Goal: Task Accomplishment & Management: Complete application form

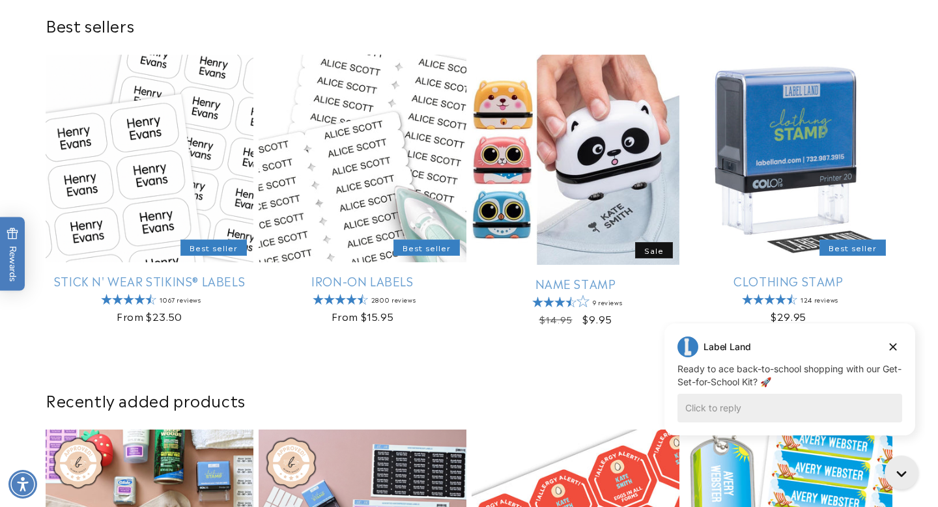
scroll to position [416, 0]
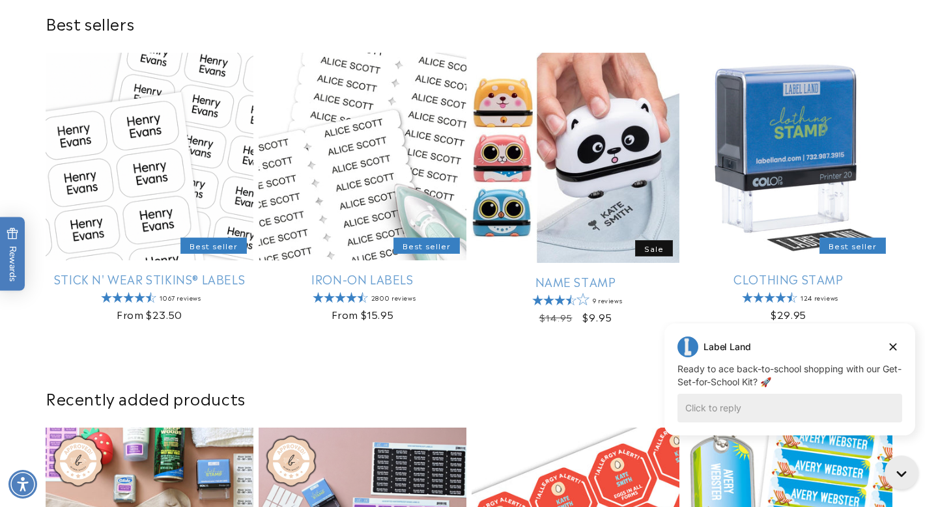
click at [18, 260] on span "Rewards" at bounding box center [13, 254] width 12 height 54
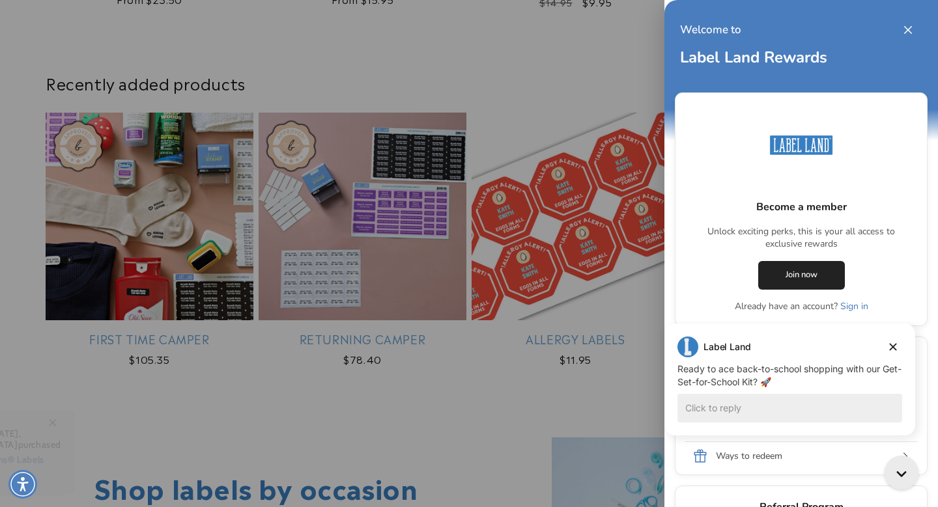
scroll to position [745, 0]
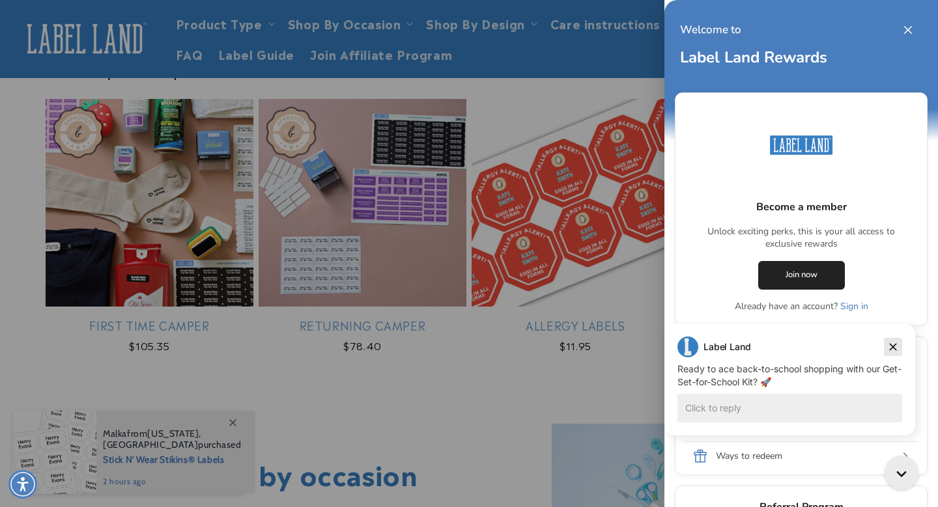
click at [890, 345] on icon "Dismiss campaign" at bounding box center [893, 347] width 7 height 7
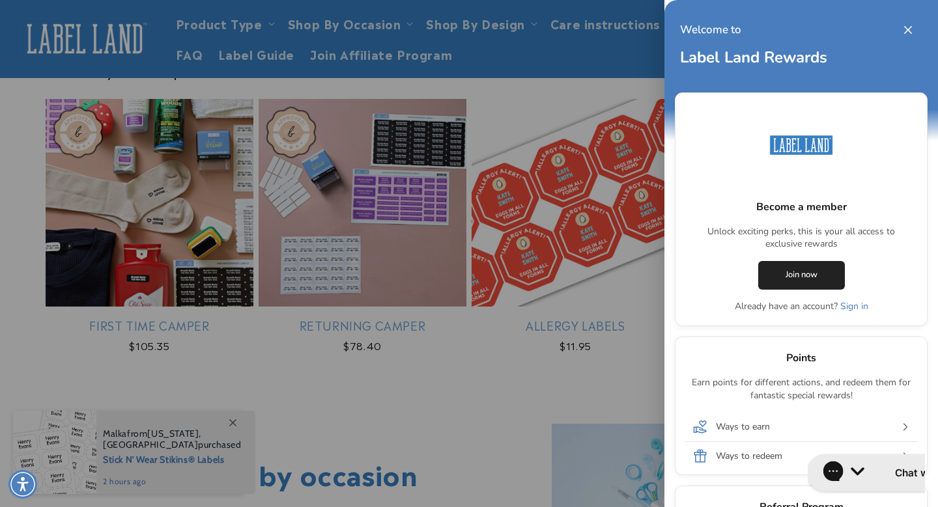
click at [894, 472] on h1 "Chat with us" at bounding box center [924, 473] width 61 height 14
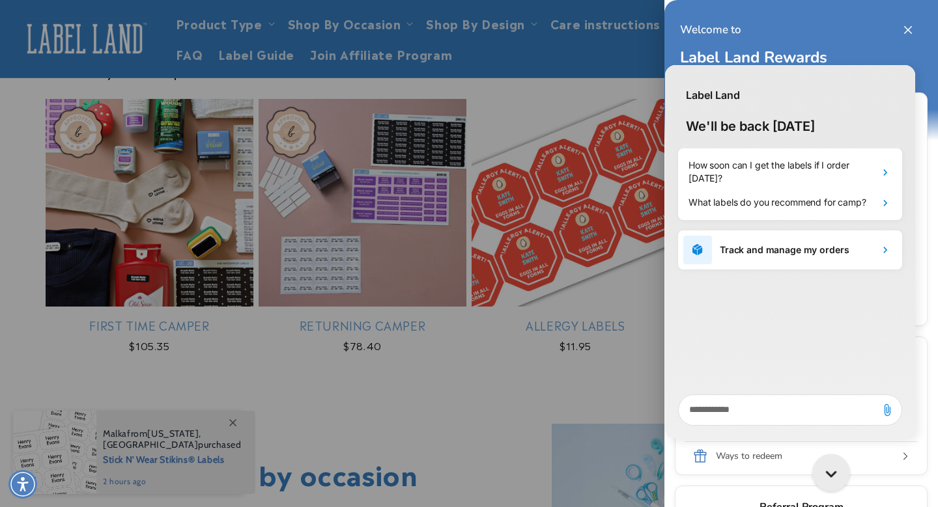
scroll to position [0, 0]
click at [896, 472] on div "Close gorgias live chat" at bounding box center [904, 475] width 23 height 23
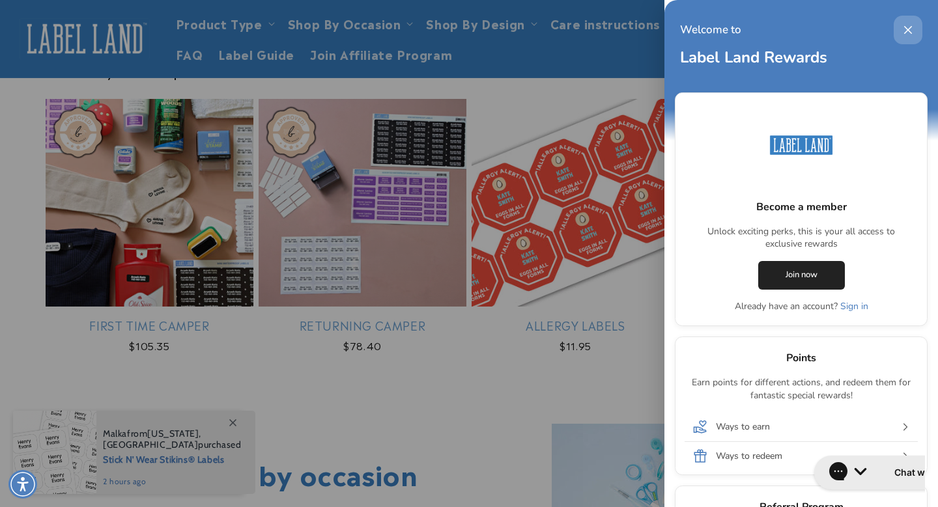
click at [911, 30] on button "Close this option" at bounding box center [908, 30] width 29 height 29
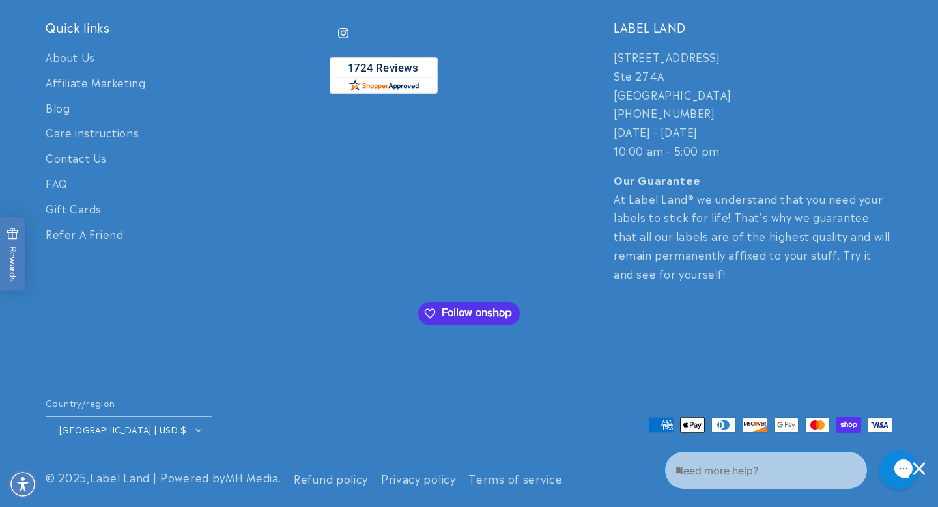
scroll to position [3098, 0]
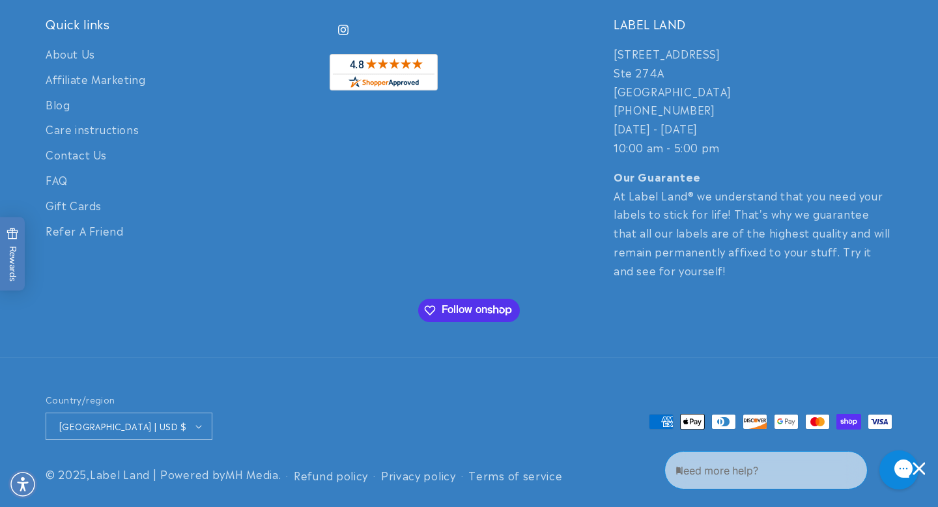
click at [380, 62] on img "shopperapproved.com" at bounding box center [384, 72] width 108 height 36
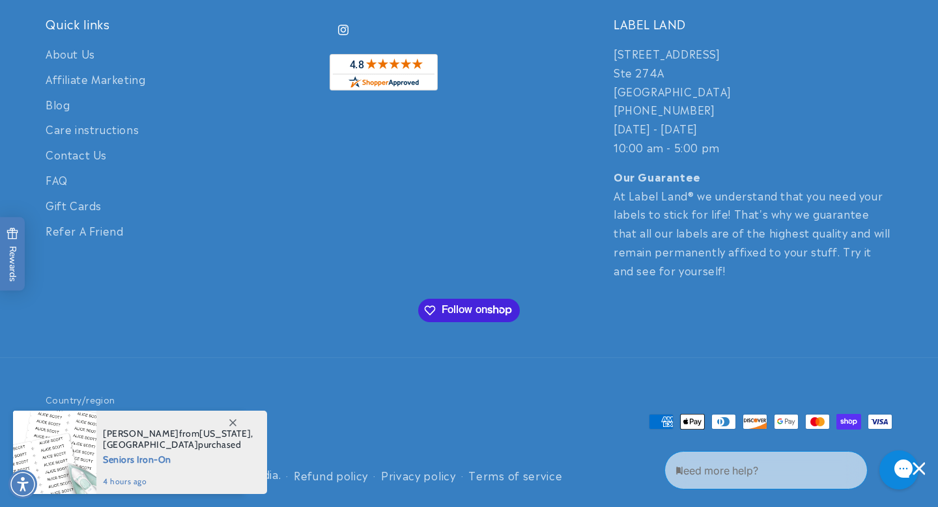
click at [460, 310] on span "Follow on Shop" at bounding box center [481, 311] width 79 height 12
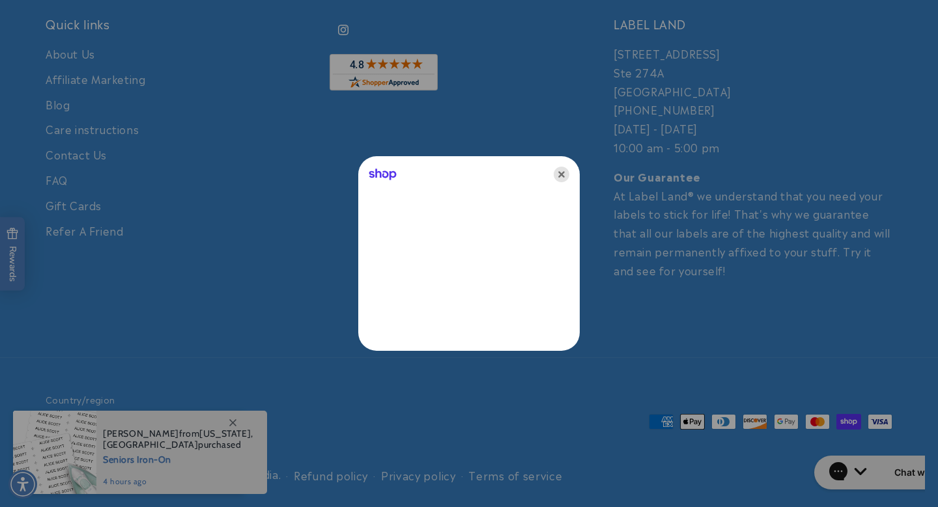
click at [562, 177] on icon "Close" at bounding box center [562, 175] width 16 height 16
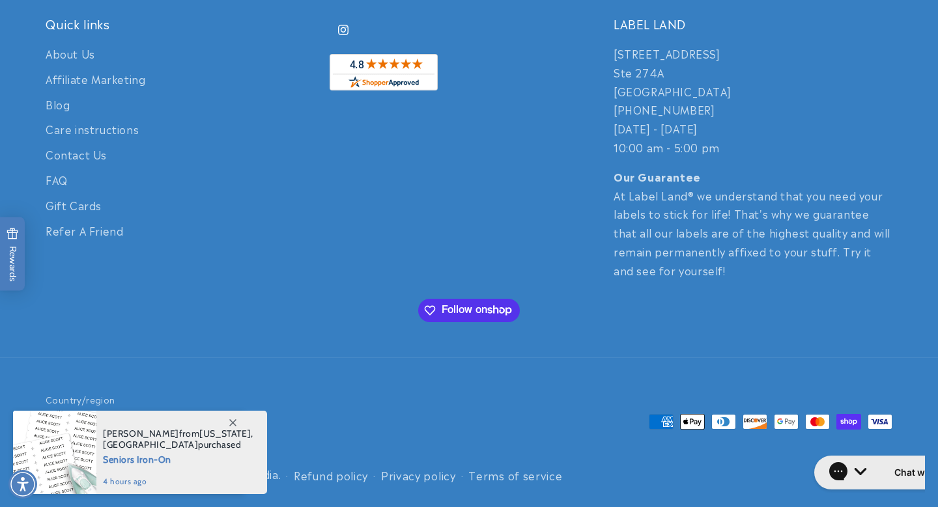
click at [233, 418] on span at bounding box center [232, 422] width 23 height 23
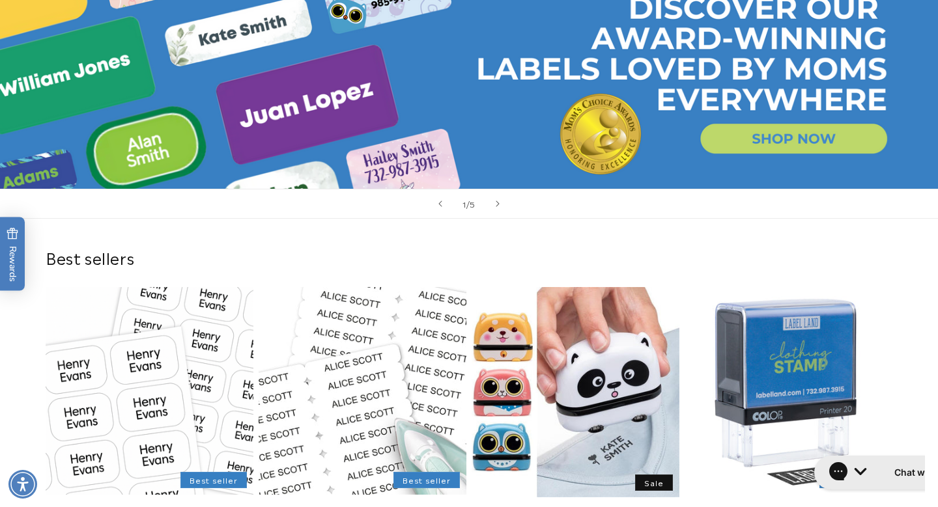
scroll to position [0, 0]
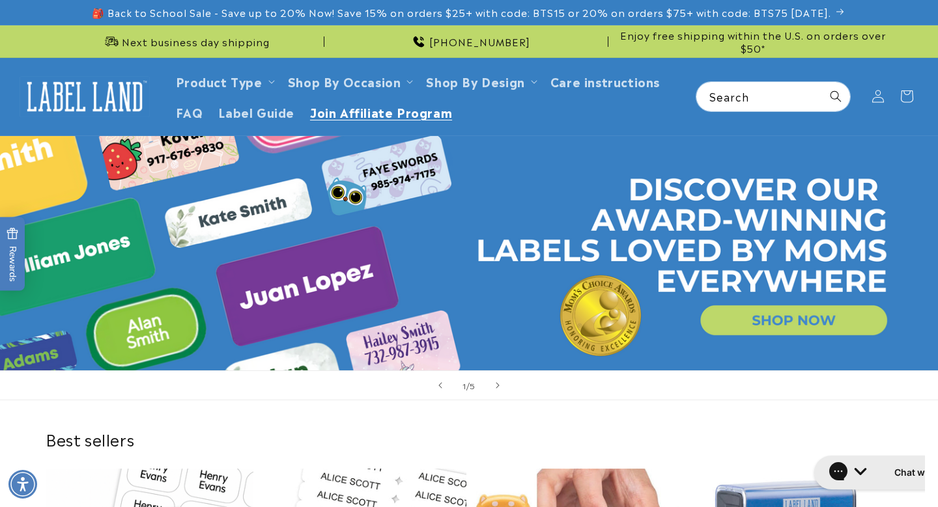
click at [376, 117] on span "Join Affiliate Program" at bounding box center [381, 111] width 142 height 15
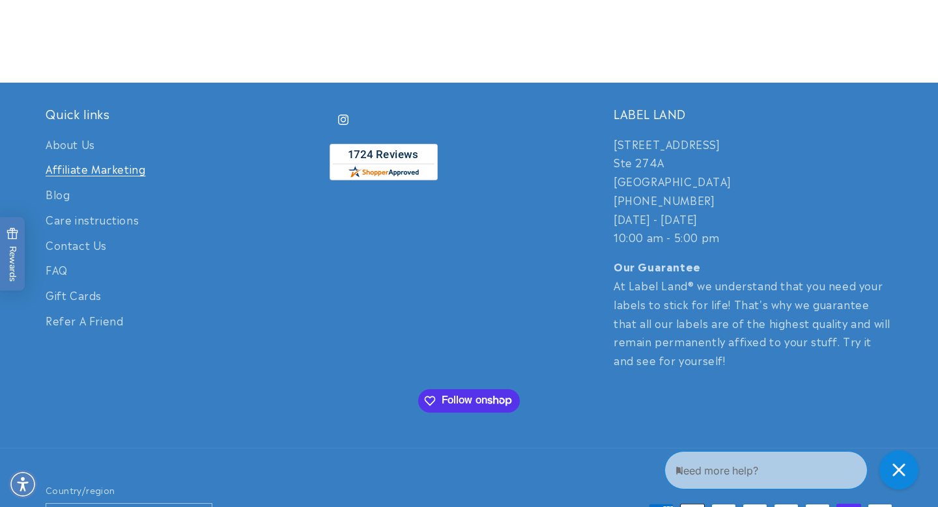
scroll to position [1756, 0]
